Goal: Task Accomplishment & Management: Use online tool/utility

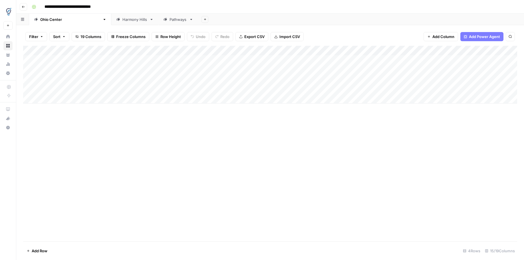
click at [172, 79] on div "Add Column" at bounding box center [270, 75] width 494 height 58
click at [188, 51] on div "Add Column" at bounding box center [270, 75] width 494 height 58
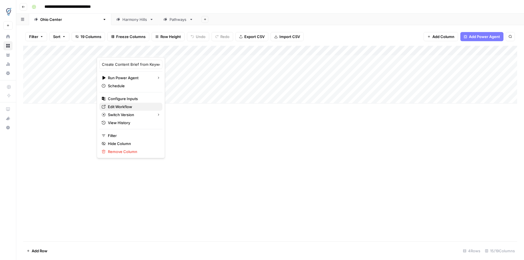
click at [129, 107] on span "Edit Workflow" at bounding box center [133, 107] width 50 height 6
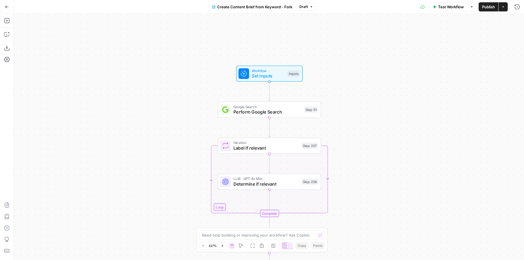
click at [265, 111] on span "Perform Google Search" at bounding box center [268, 112] width 68 height 7
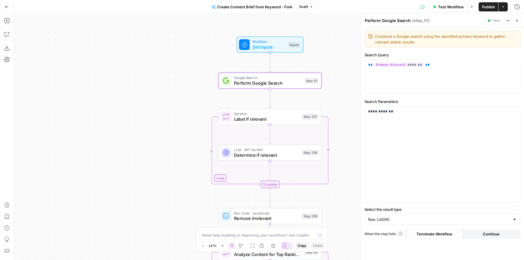
click at [270, 118] on span "Label if relevant" at bounding box center [266, 118] width 65 height 7
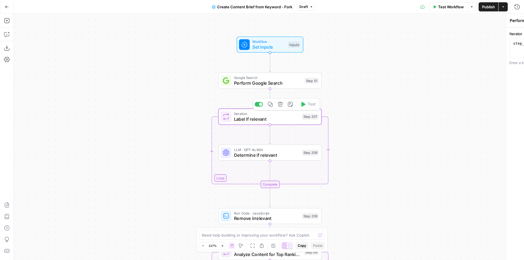
type textarea "Label if relevant"
drag, startPoint x: 257, startPoint y: 153, endPoint x: 270, endPoint y: 148, distance: 13.7
click at [257, 153] on span "Determine if relevant" at bounding box center [266, 154] width 65 height 7
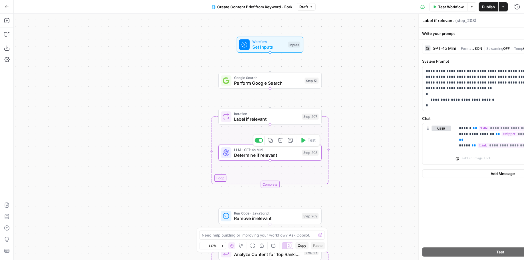
type textarea "Determine if relevant"
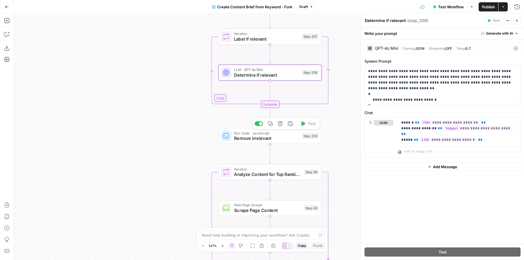
click at [253, 137] on span "Remove irrelevant" at bounding box center [266, 138] width 65 height 7
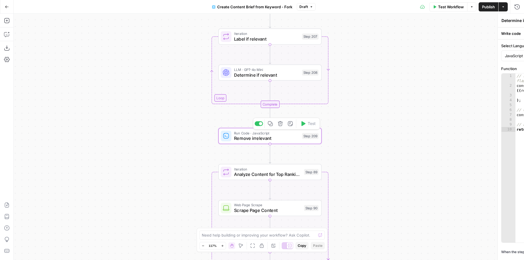
type textarea "Remove irrelevant"
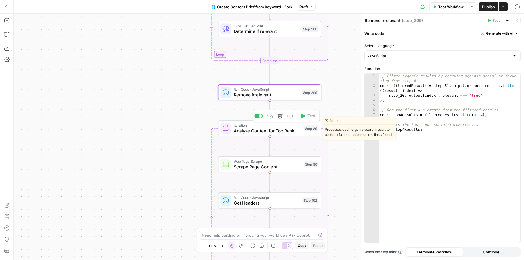
drag, startPoint x: 250, startPoint y: 127, endPoint x: 381, endPoint y: 138, distance: 131.6
click at [251, 127] on span "Iteration" at bounding box center [267, 125] width 67 height 5
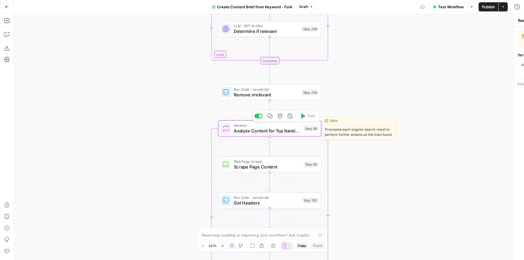
type textarea "Analyze Content for Top Ranking Pages"
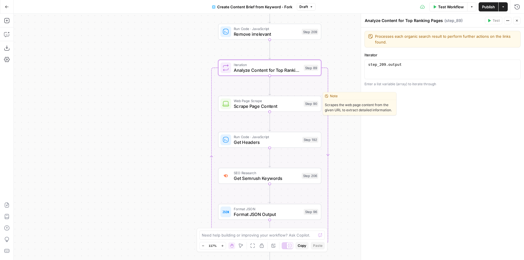
click at [286, 110] on div "Web Page Scrape Scrape Page Content Step 90 Copy step Delete step Edit Note Test" at bounding box center [269, 104] width 103 height 16
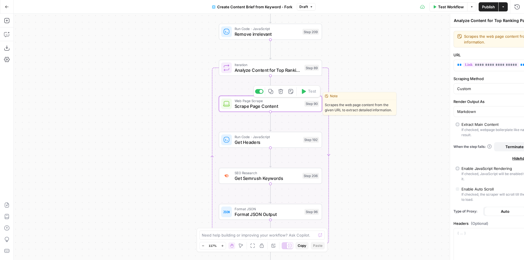
type textarea "Scrape Page Content"
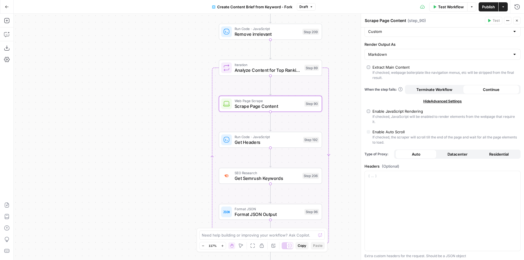
scroll to position [58, 0]
drag, startPoint x: 264, startPoint y: 143, endPoint x: 345, endPoint y: 157, distance: 82.0
click at [264, 143] on span "Get Headers" at bounding box center [268, 142] width 66 height 7
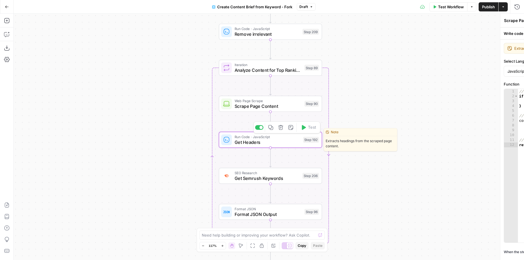
type textarea "Get Headers"
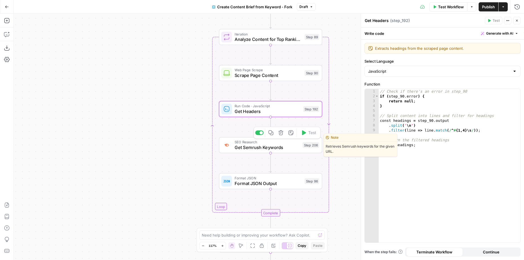
click at [260, 144] on span "Get Semrush Keywords" at bounding box center [267, 147] width 65 height 7
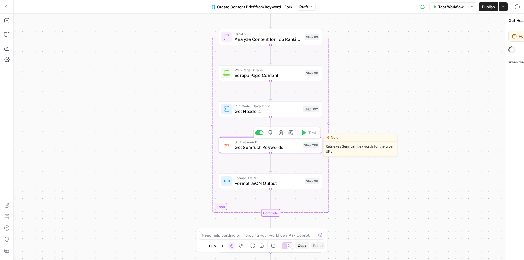
type textarea "Get Semrush Keywords"
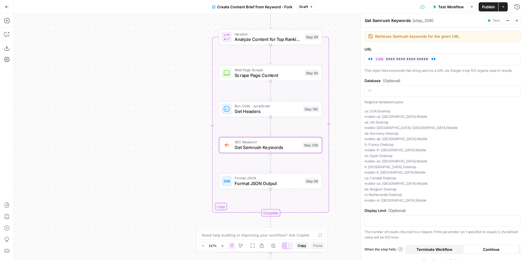
scroll to position [7, 0]
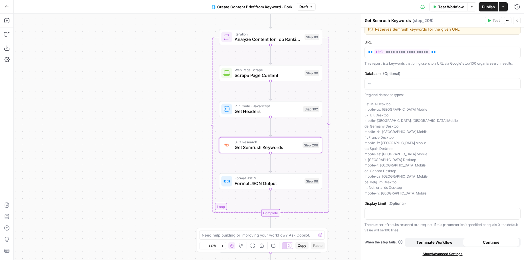
click at [273, 182] on span "Format JSON Output" at bounding box center [268, 183] width 67 height 7
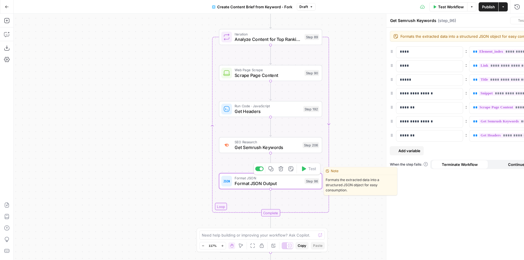
type textarea "Format JSON Output"
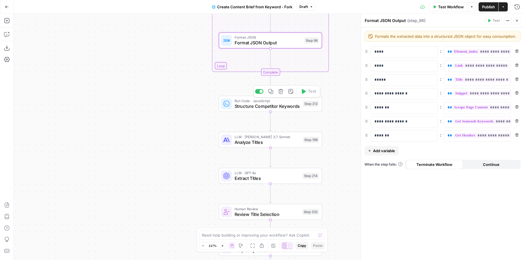
click at [262, 111] on div "Run Code · JavaScript Structure Competitor Keywords Step 212 Copy step Delete s…" at bounding box center [270, 104] width 103 height 16
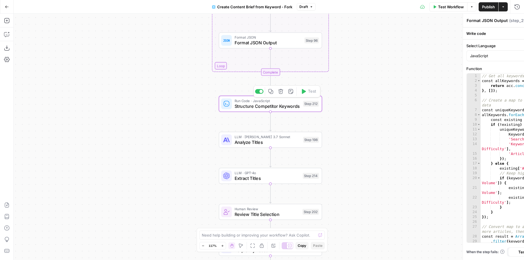
type textarea "Structure Competitor Keywords"
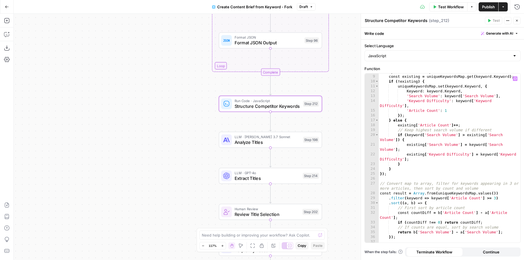
scroll to position [50, 0]
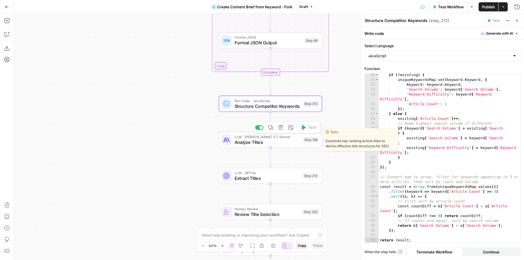
click at [257, 139] on span "Analyze Titles" at bounding box center [268, 142] width 66 height 7
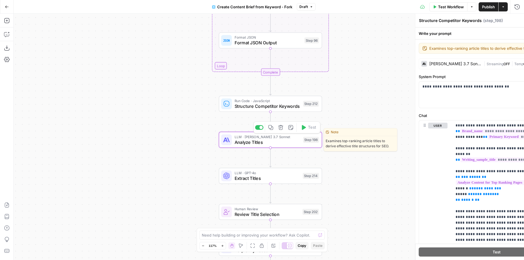
type textarea "Analyze Titles"
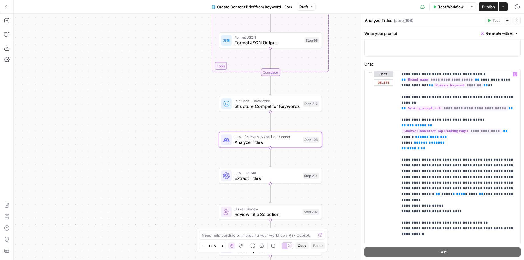
scroll to position [89, 0]
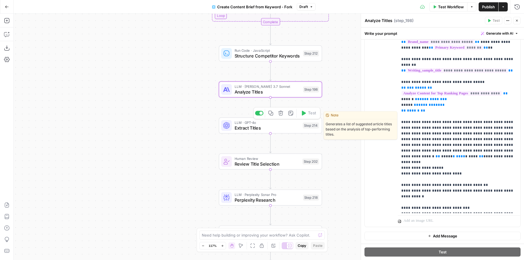
click at [238, 125] on span "Extract Titles" at bounding box center [268, 127] width 66 height 7
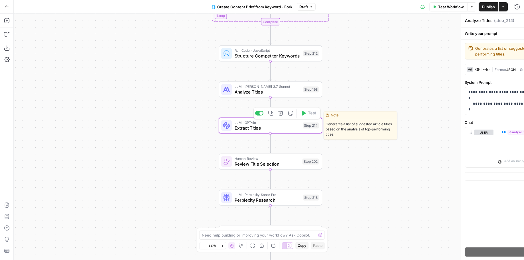
type textarea "Extract Titles"
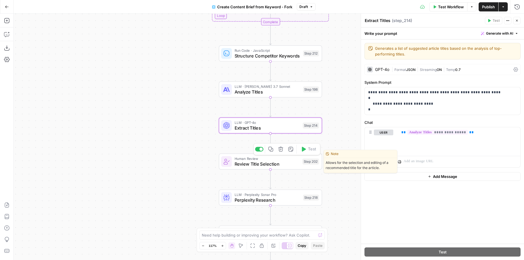
click at [250, 163] on span "Review Title Selection" at bounding box center [267, 163] width 65 height 7
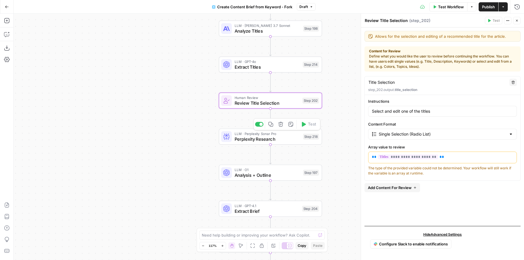
click at [257, 142] on div "LLM · Perplexity Sonar Pro Perplexity Research Step 218 Copy step Delete step A…" at bounding box center [270, 137] width 103 height 16
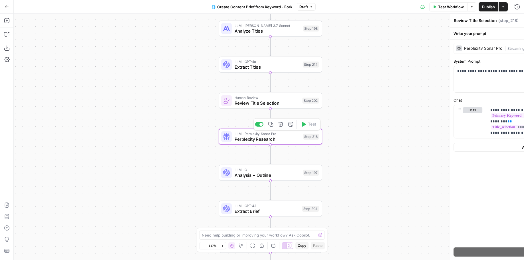
type textarea "Perplexity Research"
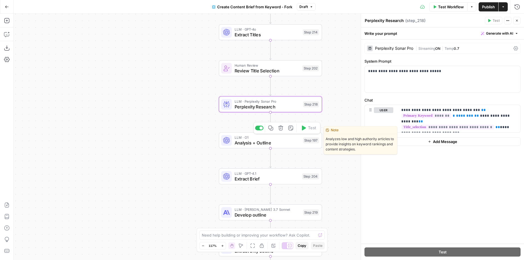
click at [240, 137] on span "LLM · O1" at bounding box center [268, 137] width 66 height 5
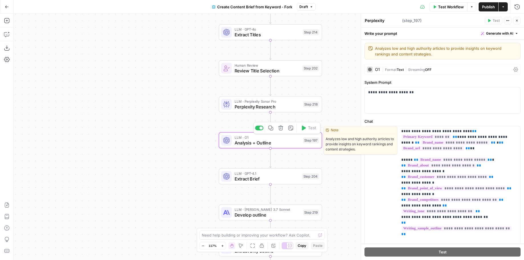
type textarea "Analysis + Outline"
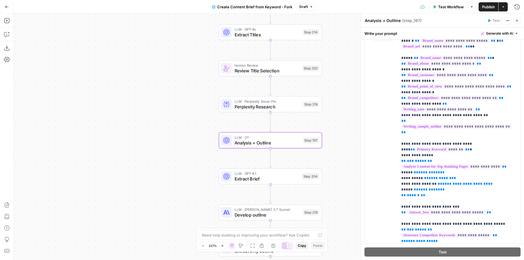
scroll to position [155, 0]
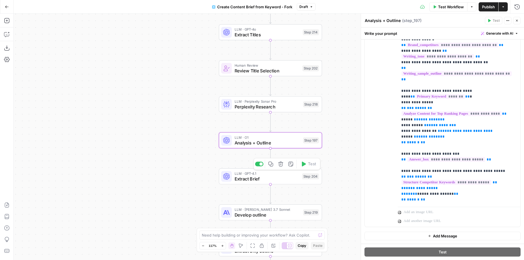
click at [248, 177] on span "Extract Brief" at bounding box center [267, 178] width 65 height 7
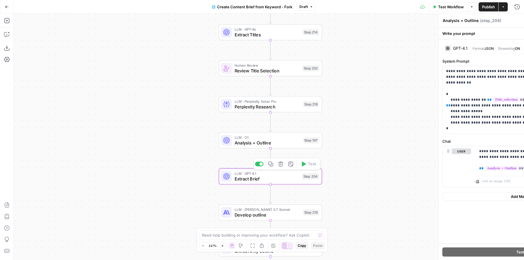
type textarea "Extract Brief"
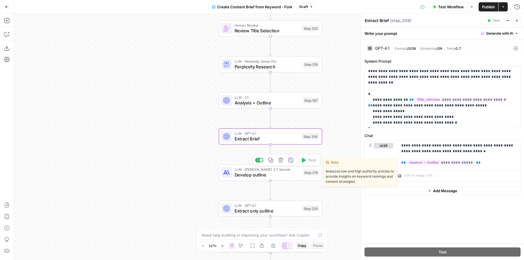
click at [238, 175] on span "Develop outline" at bounding box center [268, 174] width 66 height 7
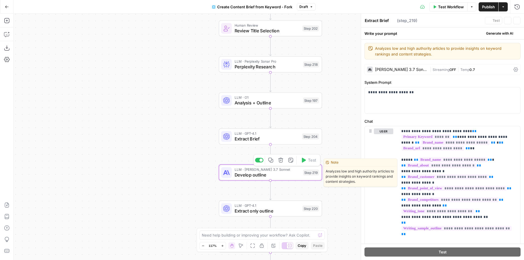
type textarea "Develop outline"
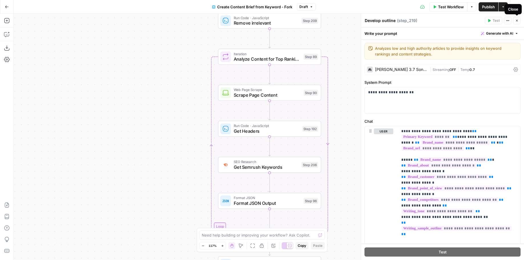
click at [518, 22] on icon "button" at bounding box center [517, 20] width 3 height 3
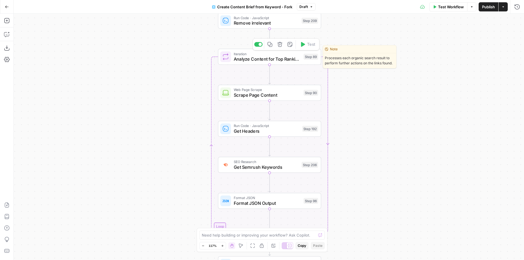
click at [260, 59] on span "Analyze Content for Top Ranking Pages" at bounding box center [267, 59] width 67 height 7
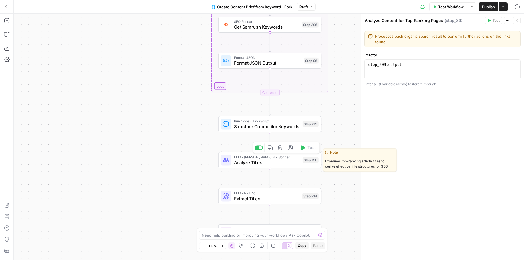
click at [268, 162] on span "Analyze Titles" at bounding box center [267, 162] width 66 height 7
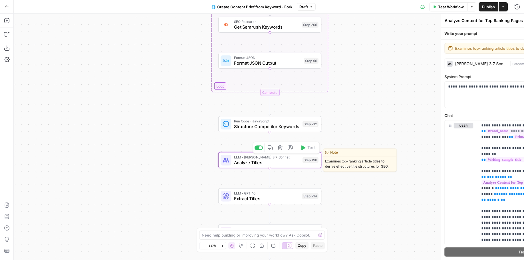
type textarea "Analyze Titles"
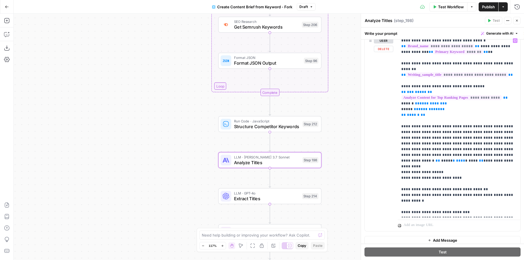
scroll to position [89, 0]
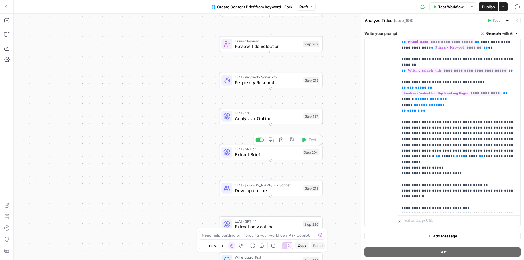
click at [273, 155] on span "Extract Brief" at bounding box center [267, 154] width 65 height 7
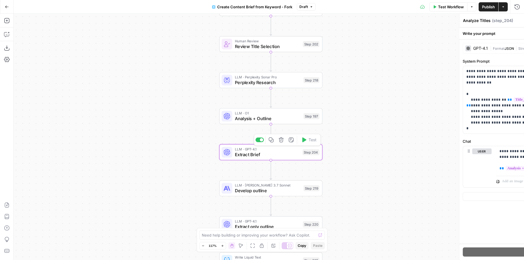
type textarea "Extract Brief"
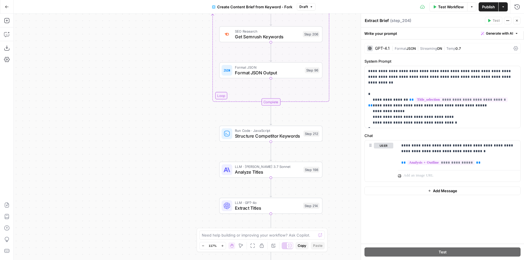
click at [9, 7] on button "Go Back" at bounding box center [7, 7] width 10 height 10
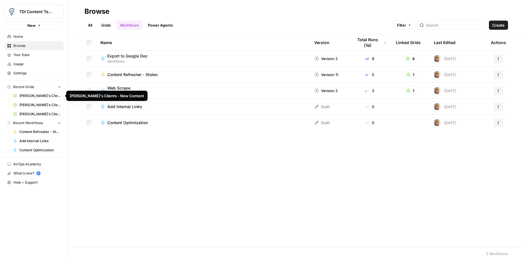
click at [37, 102] on span "[PERSON_NAME]'s Clients - New Content" at bounding box center [40, 104] width 42 height 5
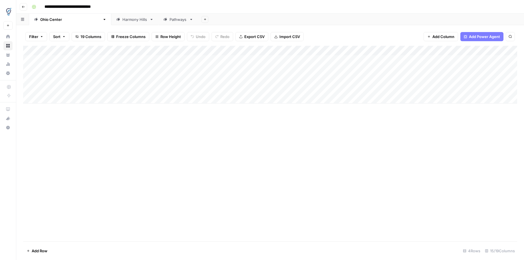
click at [220, 71] on div "Add Column" at bounding box center [270, 75] width 494 height 58
click at [239, 68] on div "Add Column" at bounding box center [270, 75] width 494 height 58
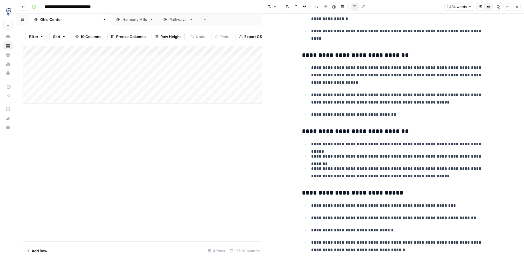
scroll to position [1108, 0]
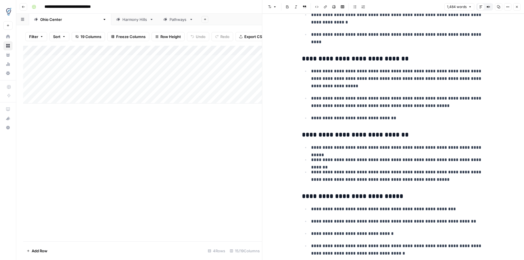
click at [322, 61] on h3 "**********" at bounding box center [393, 59] width 183 height 8
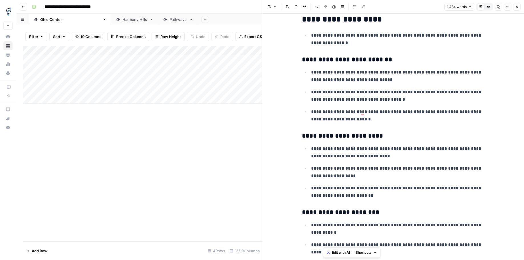
scroll to position [0, 0]
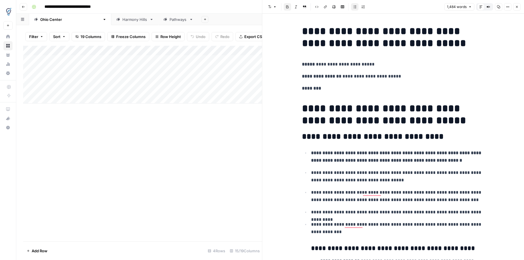
drag, startPoint x: 371, startPoint y: 143, endPoint x: 489, endPoint y: 49, distance: 151.0
click at [514, 7] on button "Close" at bounding box center [517, 6] width 7 height 7
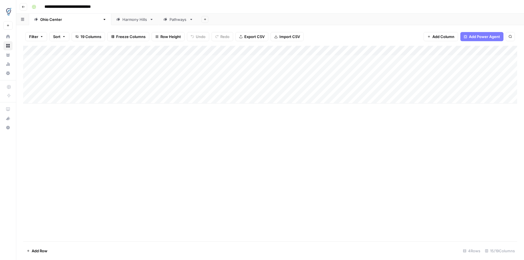
click at [282, 67] on div "Add Column" at bounding box center [270, 75] width 494 height 58
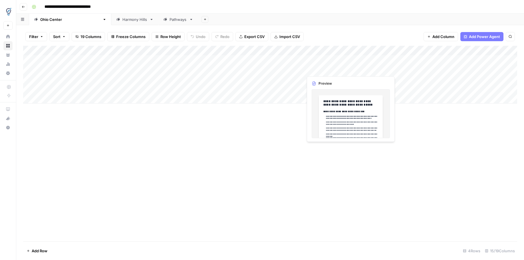
click at [332, 67] on div "Add Column" at bounding box center [270, 75] width 494 height 58
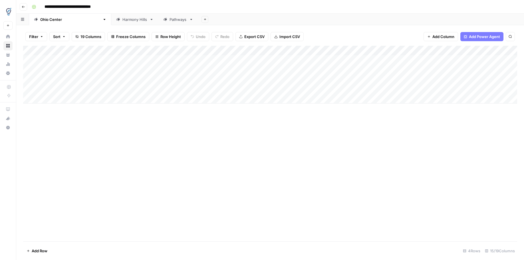
click at [436, 71] on div "Add Column" at bounding box center [270, 75] width 494 height 58
click at [500, 69] on div "Add Column" at bounding box center [270, 75] width 494 height 58
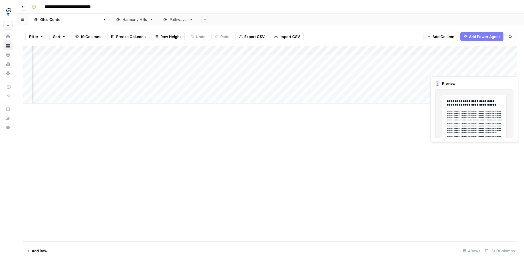
scroll to position [0, 147]
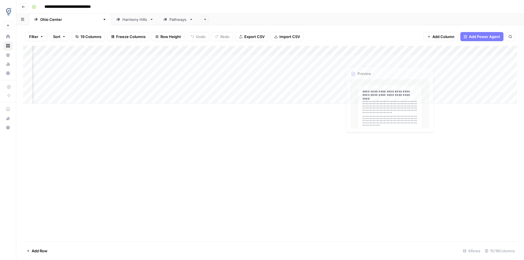
click at [362, 70] on div "Add Column" at bounding box center [270, 75] width 494 height 58
click at [330, 50] on div "Add Column" at bounding box center [270, 75] width 494 height 58
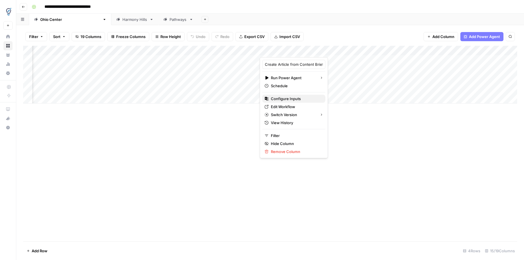
click at [290, 101] on span "Configure Inputs" at bounding box center [296, 99] width 50 height 6
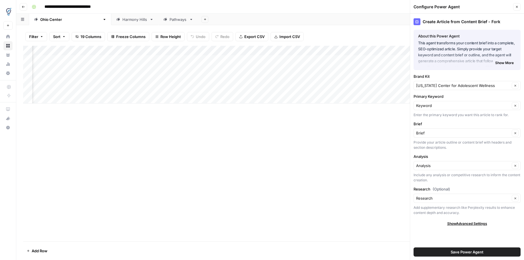
click at [517, 8] on icon "button" at bounding box center [517, 6] width 3 height 3
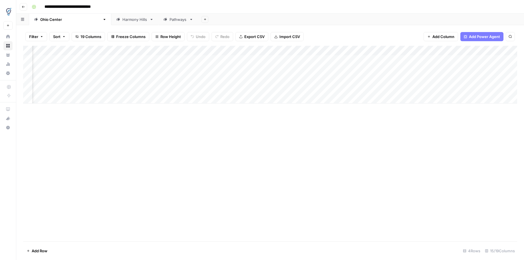
click at [329, 51] on div "Add Column" at bounding box center [270, 75] width 494 height 58
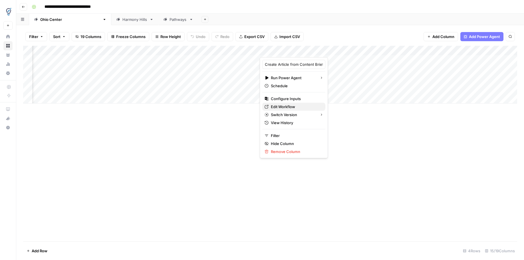
click at [293, 107] on span "Edit Workflow" at bounding box center [296, 107] width 50 height 6
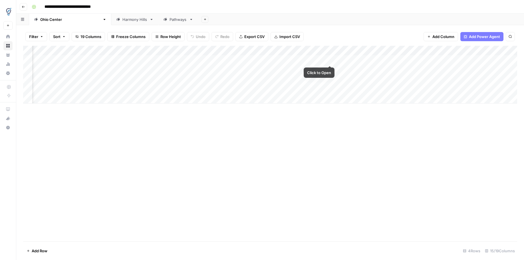
click at [358, 75] on div "Add Column" at bounding box center [270, 75] width 494 height 58
click at [389, 78] on div "Add Column" at bounding box center [270, 75] width 494 height 58
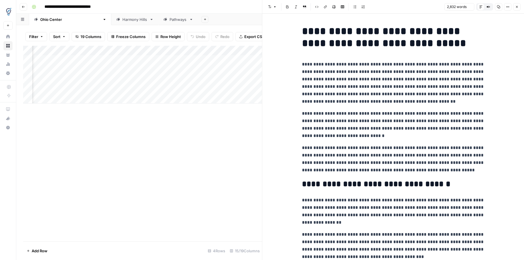
click at [517, 7] on icon "button" at bounding box center [517, 6] width 3 height 3
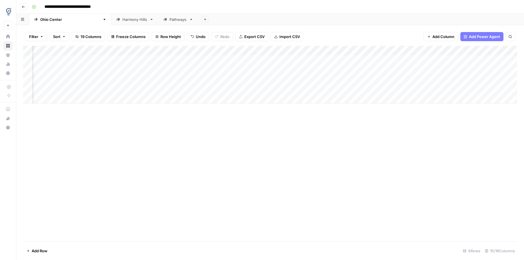
click at [381, 89] on div "Add Column" at bounding box center [270, 75] width 494 height 58
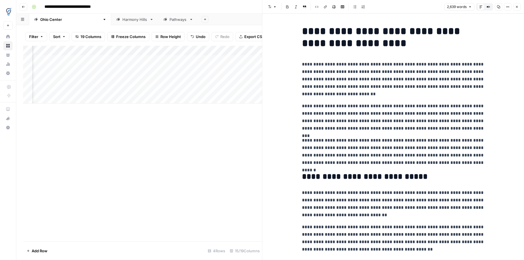
click at [516, 7] on icon "button" at bounding box center [517, 6] width 3 height 3
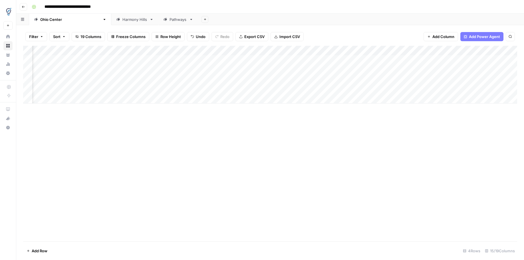
click at [420, 89] on div "Add Column" at bounding box center [270, 75] width 494 height 58
click at [401, 89] on div "Add Column" at bounding box center [270, 75] width 494 height 58
click at [148, 91] on div "Add Column" at bounding box center [270, 75] width 494 height 58
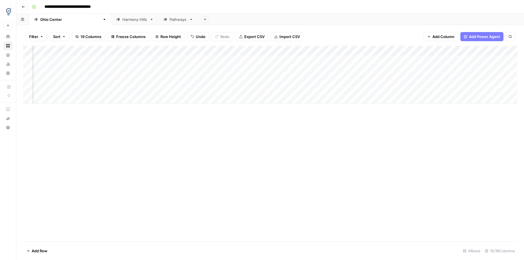
scroll to position [0, 169]
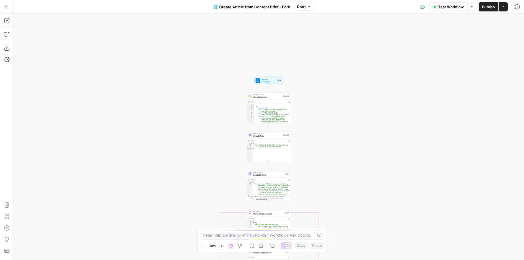
click at [259, 112] on div "[ { "position" : 1 , "title" : "Mental Health Strategies for High School Studen…" at bounding box center [272, 120] width 37 height 33
click at [272, 106] on div "[ { "position" : 1 , "title" : "Mental Health Strategies for High School Studen…" at bounding box center [272, 120] width 37 height 33
type textarea "*"
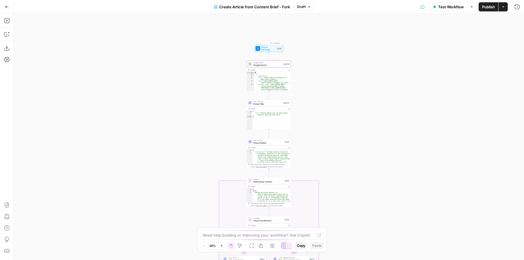
click at [265, 64] on span "Google Search" at bounding box center [268, 64] width 28 height 3
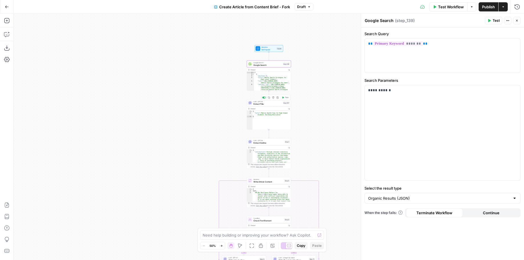
drag, startPoint x: 268, startPoint y: 103, endPoint x: 324, endPoint y: 114, distance: 57.1
click at [268, 103] on span "Extract Title" at bounding box center [268, 103] width 28 height 3
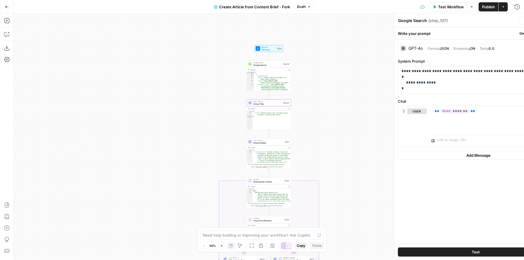
type textarea "Extract Title"
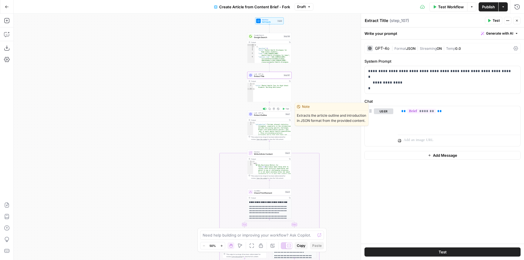
drag, startPoint x: 260, startPoint y: 113, endPoint x: 287, endPoint y: 120, distance: 27.2
click at [260, 113] on span "LLM · GPT-4o" at bounding box center [269, 113] width 30 height 2
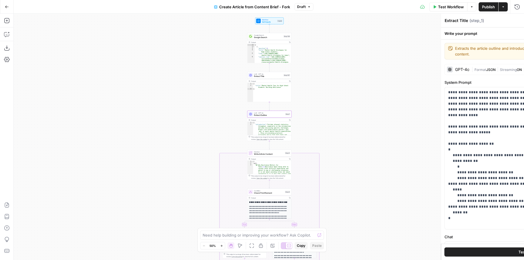
type textarea "Extract Outline"
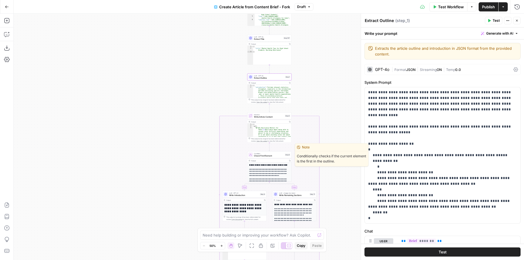
click at [266, 153] on span "Condition" at bounding box center [269, 153] width 30 height 2
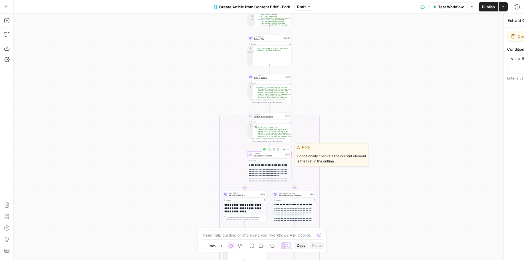
type textarea "Check First Element"
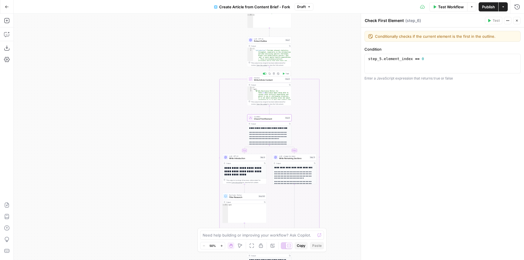
click at [270, 79] on span "Write Article Content" at bounding box center [269, 80] width 30 height 3
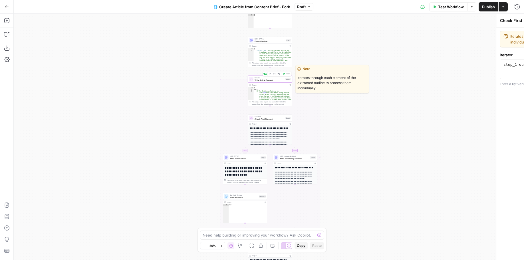
type textarea "Write Article Content"
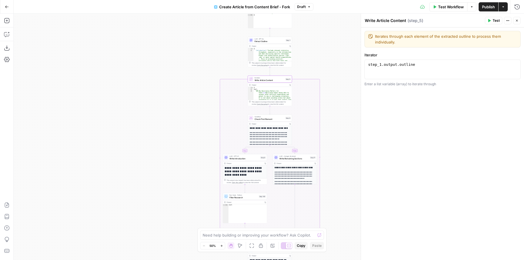
click at [266, 144] on p "**********" at bounding box center [270, 144] width 41 height 6
click at [236, 157] on span "Write Introduction" at bounding box center [245, 158] width 30 height 3
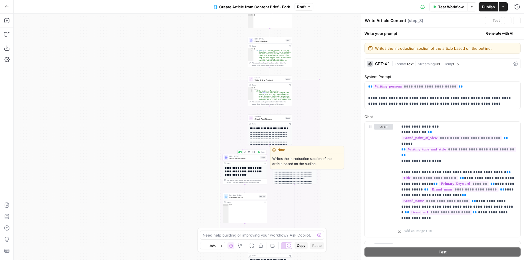
type textarea "Write Introduction"
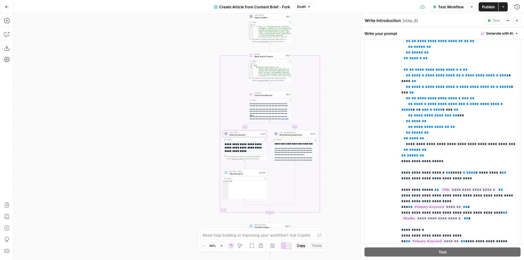
scroll to position [234, 0]
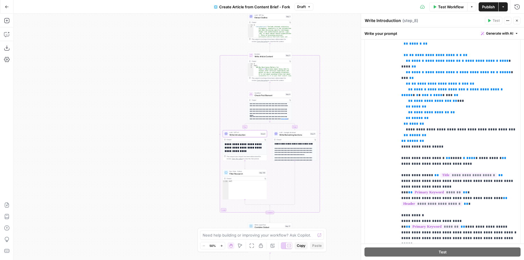
click at [292, 149] on p "**********" at bounding box center [295, 151] width 41 height 8
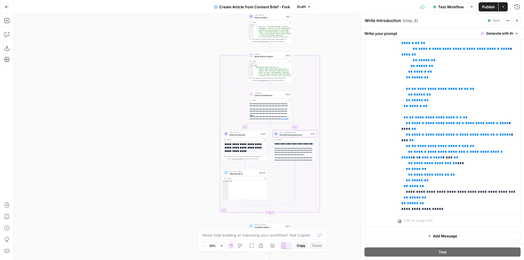
scroll to position [48, 0]
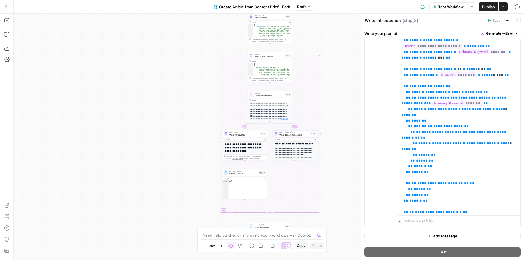
click at [296, 150] on p "**********" at bounding box center [295, 151] width 41 height 8
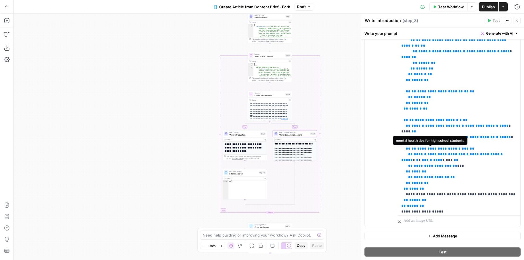
scroll to position [234, 0]
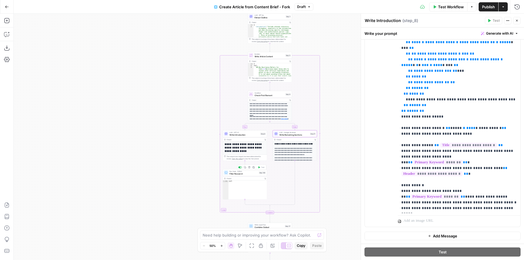
drag, startPoint x: 252, startPoint y: 175, endPoint x: 336, endPoint y: 181, distance: 85.1
click at [251, 175] on div "Run Code · Python Filter Research Step 140 Copy step Delete step Add Note Test" at bounding box center [245, 172] width 44 height 7
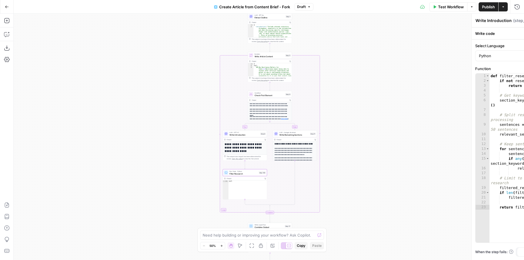
type textarea "Filter Research"
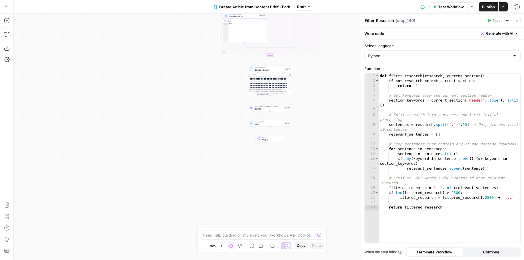
click at [274, 82] on p "**********" at bounding box center [270, 86] width 41 height 8
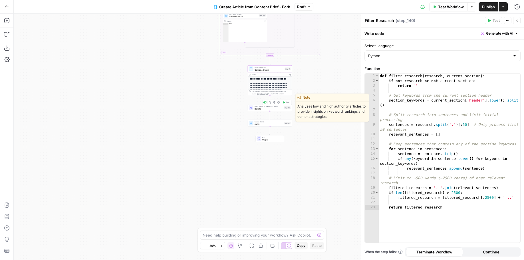
click at [270, 109] on span "Rewrite" at bounding box center [269, 108] width 28 height 3
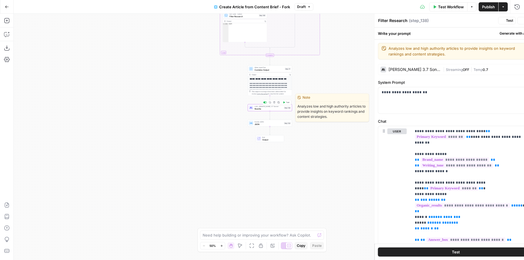
type textarea "Rewrite"
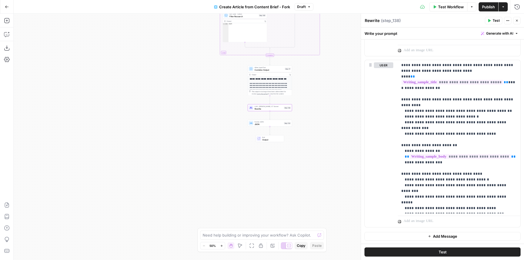
scroll to position [609, 0]
drag, startPoint x: 436, startPoint y: 65, endPoint x: 452, endPoint y: 66, distance: 16.9
click at [452, 66] on p "**********" at bounding box center [460, 136] width 116 height 149
click at [479, 67] on p "**********" at bounding box center [460, 136] width 116 height 149
click at [458, 102] on p "**********" at bounding box center [460, 136] width 116 height 149
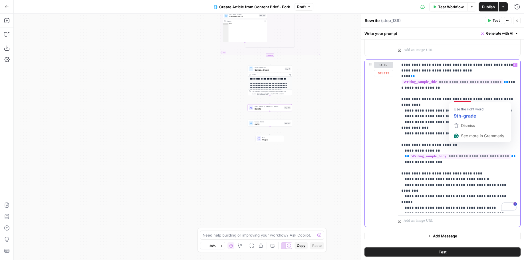
drag, startPoint x: 448, startPoint y: 117, endPoint x: 436, endPoint y: 114, distance: 12.3
click at [448, 117] on p "**********" at bounding box center [460, 136] width 116 height 149
drag, startPoint x: 434, startPoint y: 112, endPoint x: 438, endPoint y: 111, distance: 4.5
click at [434, 112] on p "**********" at bounding box center [460, 136] width 116 height 149
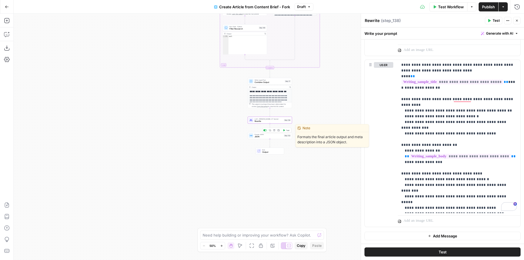
drag, startPoint x: 266, startPoint y: 136, endPoint x: 336, endPoint y: 62, distance: 102.0
click at [266, 136] on span "JSON" at bounding box center [269, 136] width 28 height 3
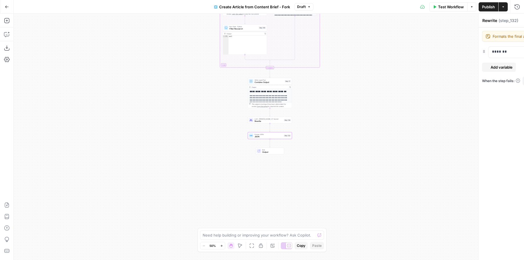
type textarea "JSON"
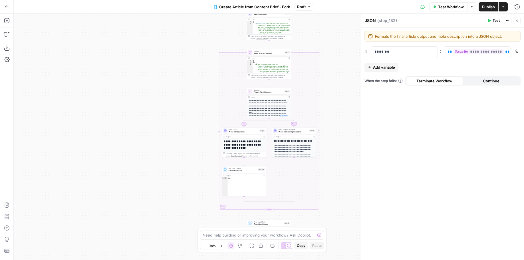
drag, startPoint x: 517, startPoint y: 22, endPoint x: 382, endPoint y: 2, distance: 136.2
click at [516, 21] on icon "button" at bounding box center [517, 20] width 3 height 3
